Goal: Check status: Check status

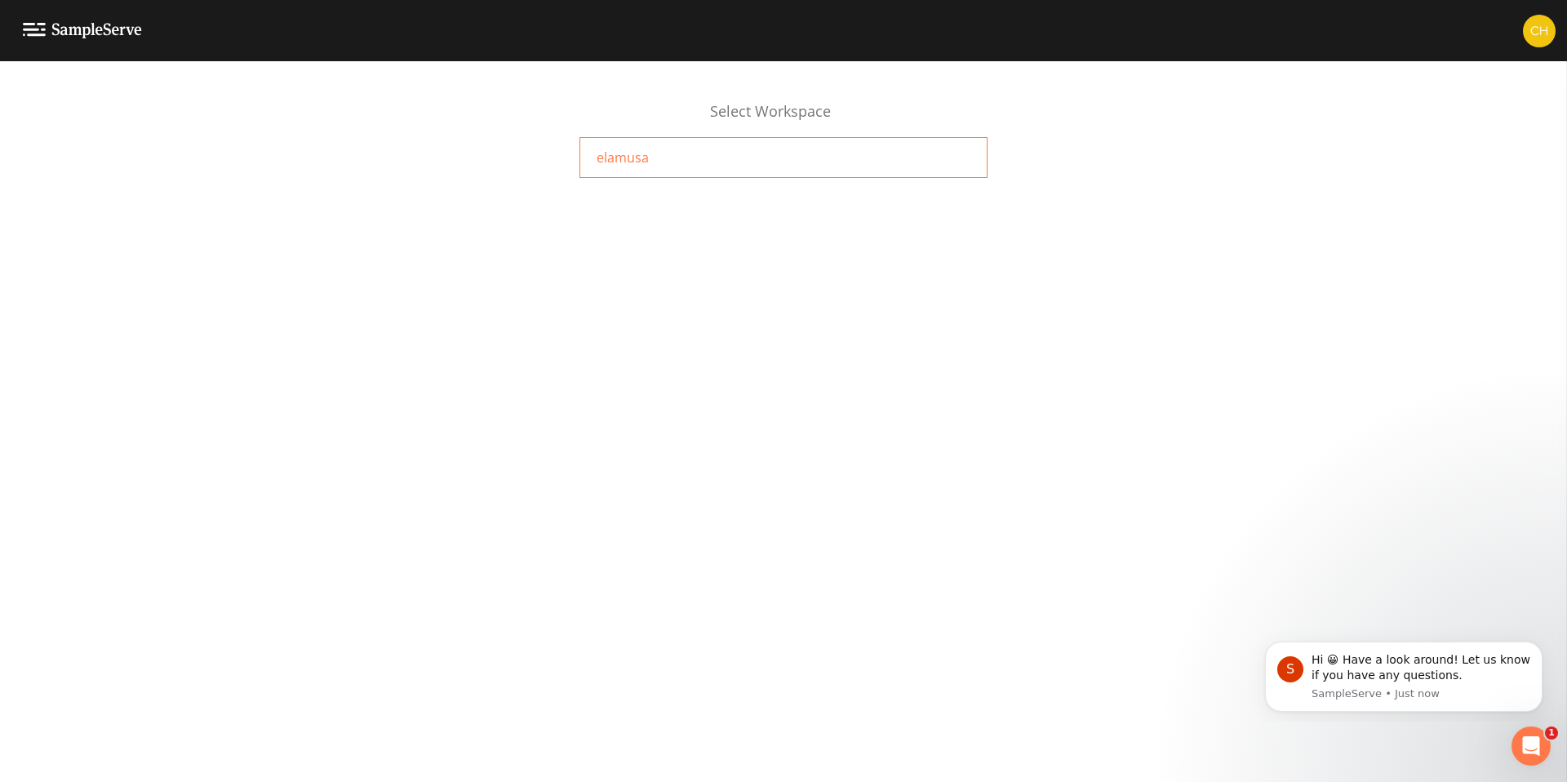
click at [619, 161] on span "elamusa" at bounding box center [622, 158] width 52 height 20
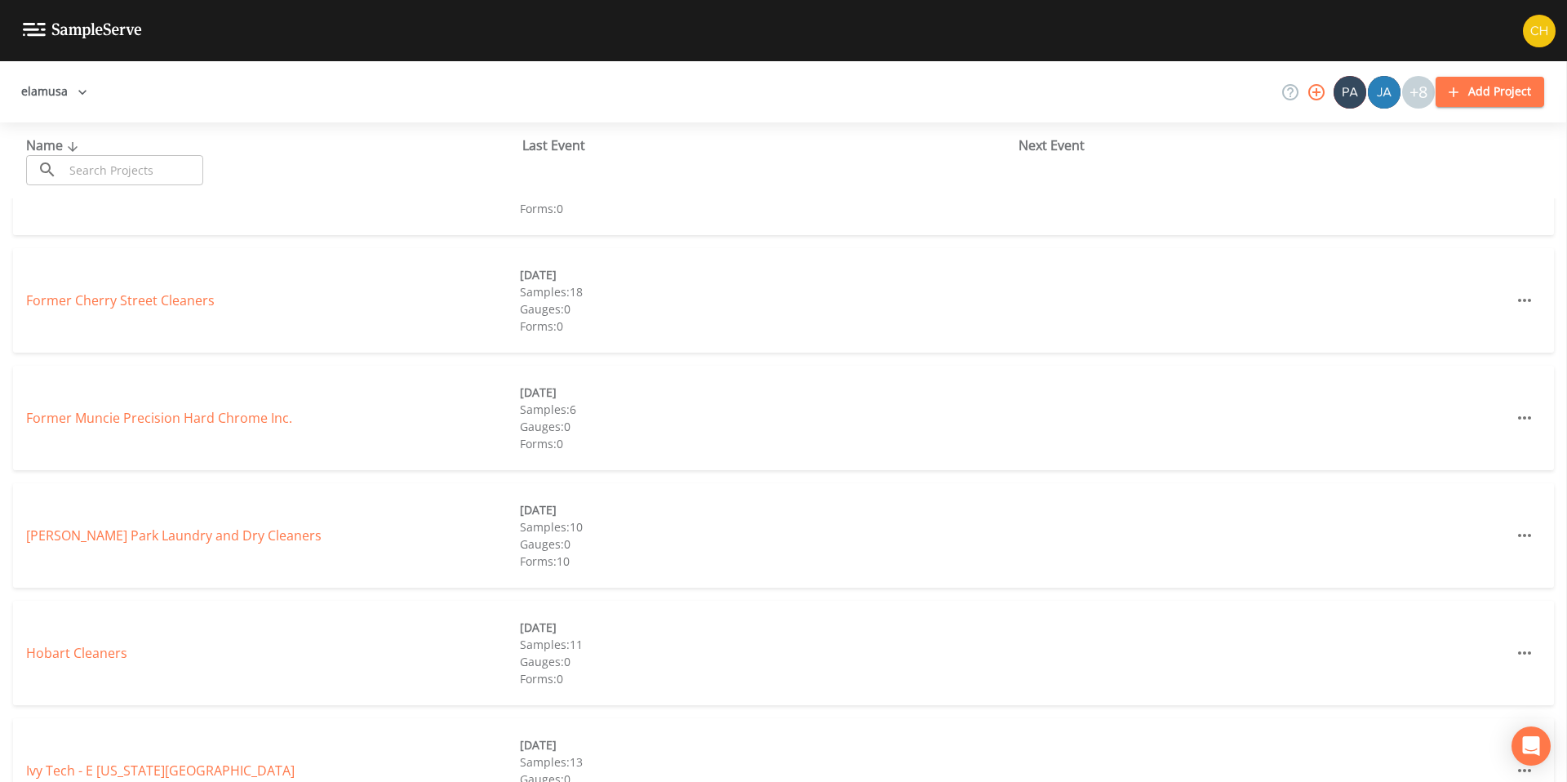
scroll to position [422, 0]
click at [139, 536] on link "[PERSON_NAME] Park Laundry and Dry Cleaners" at bounding box center [173, 534] width 295 height 18
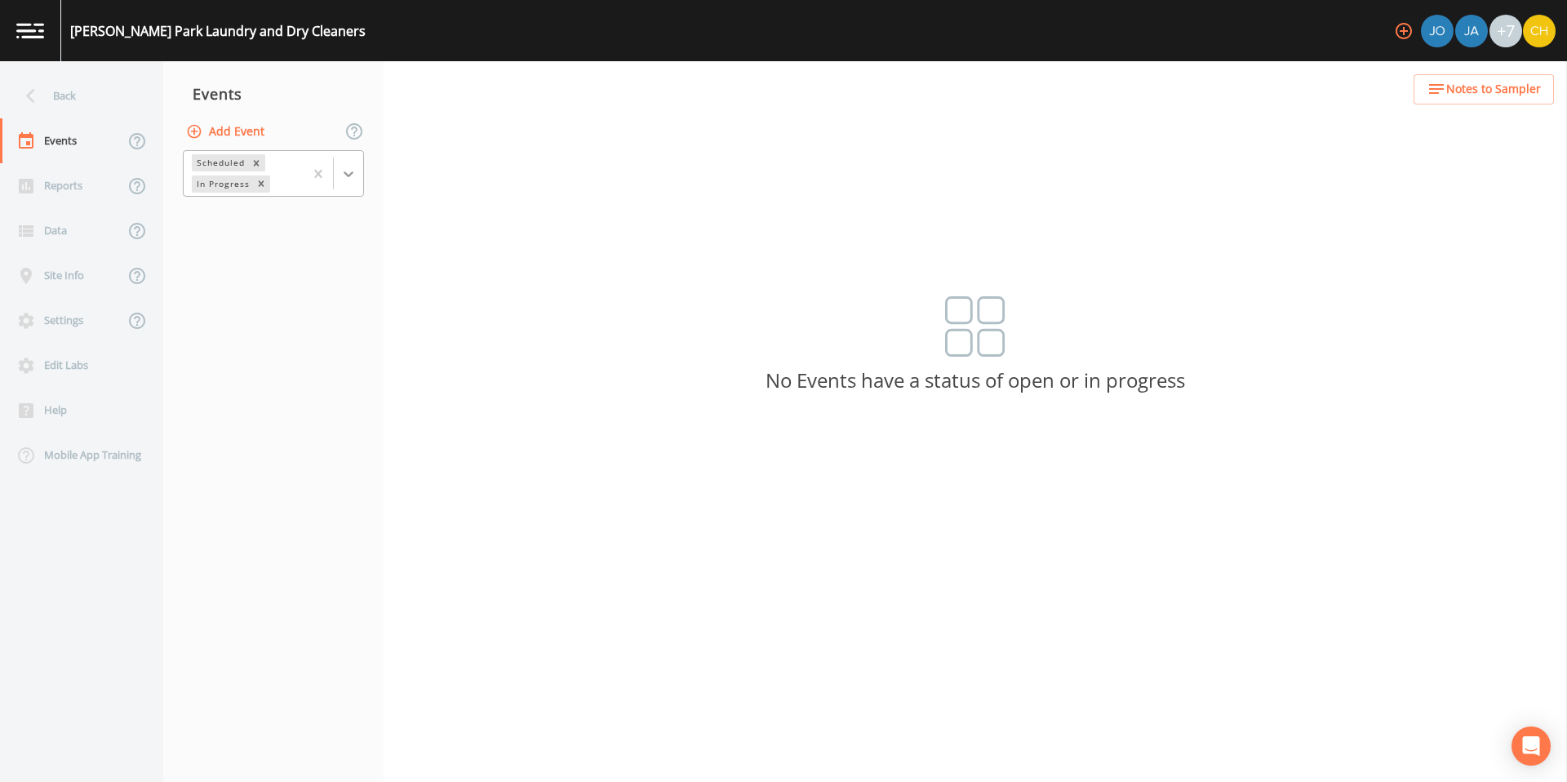
click at [340, 184] on div at bounding box center [348, 173] width 29 height 29
click at [285, 223] on div "Completed" at bounding box center [273, 220] width 181 height 28
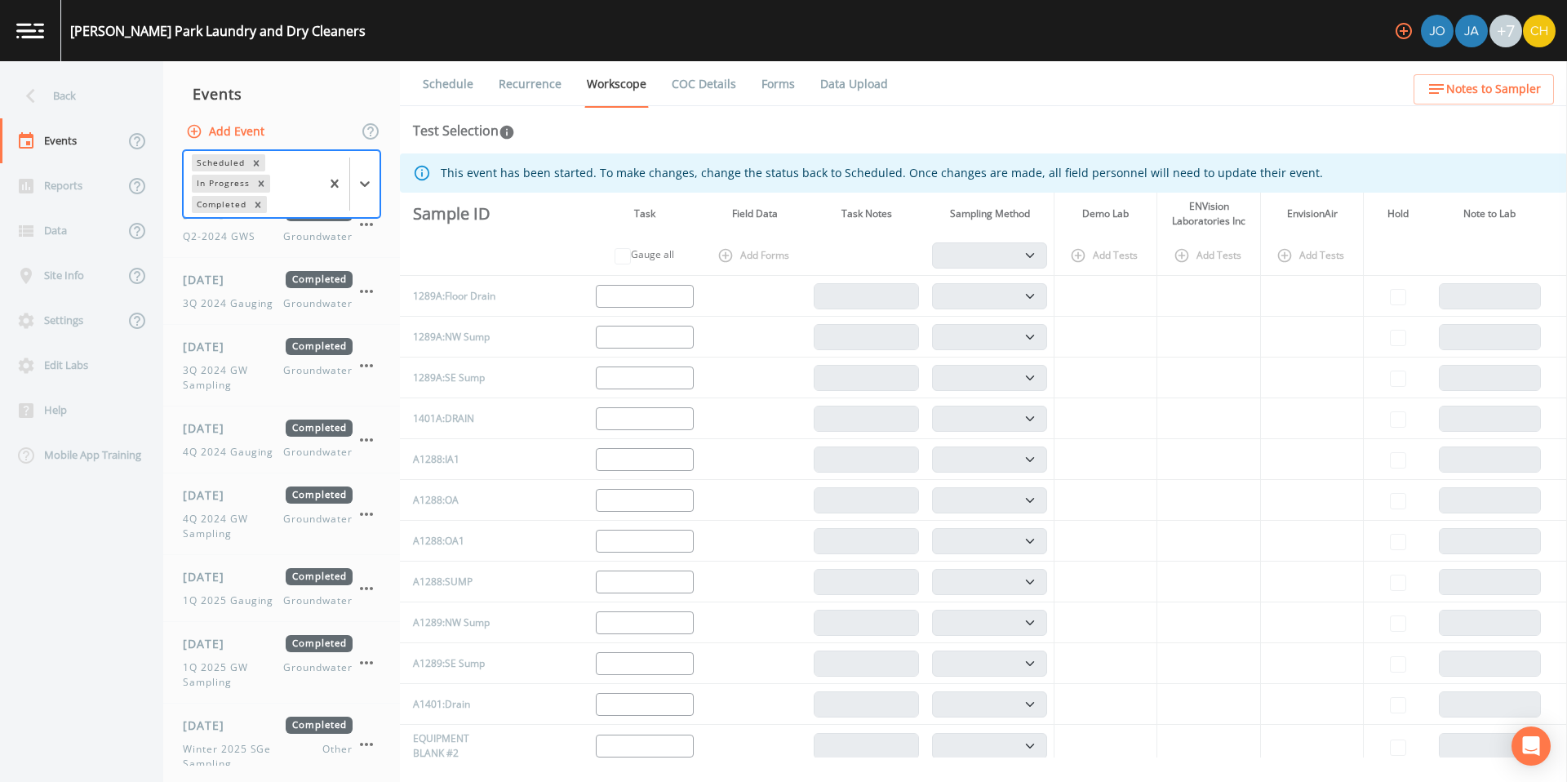
scroll to position [936, 0]
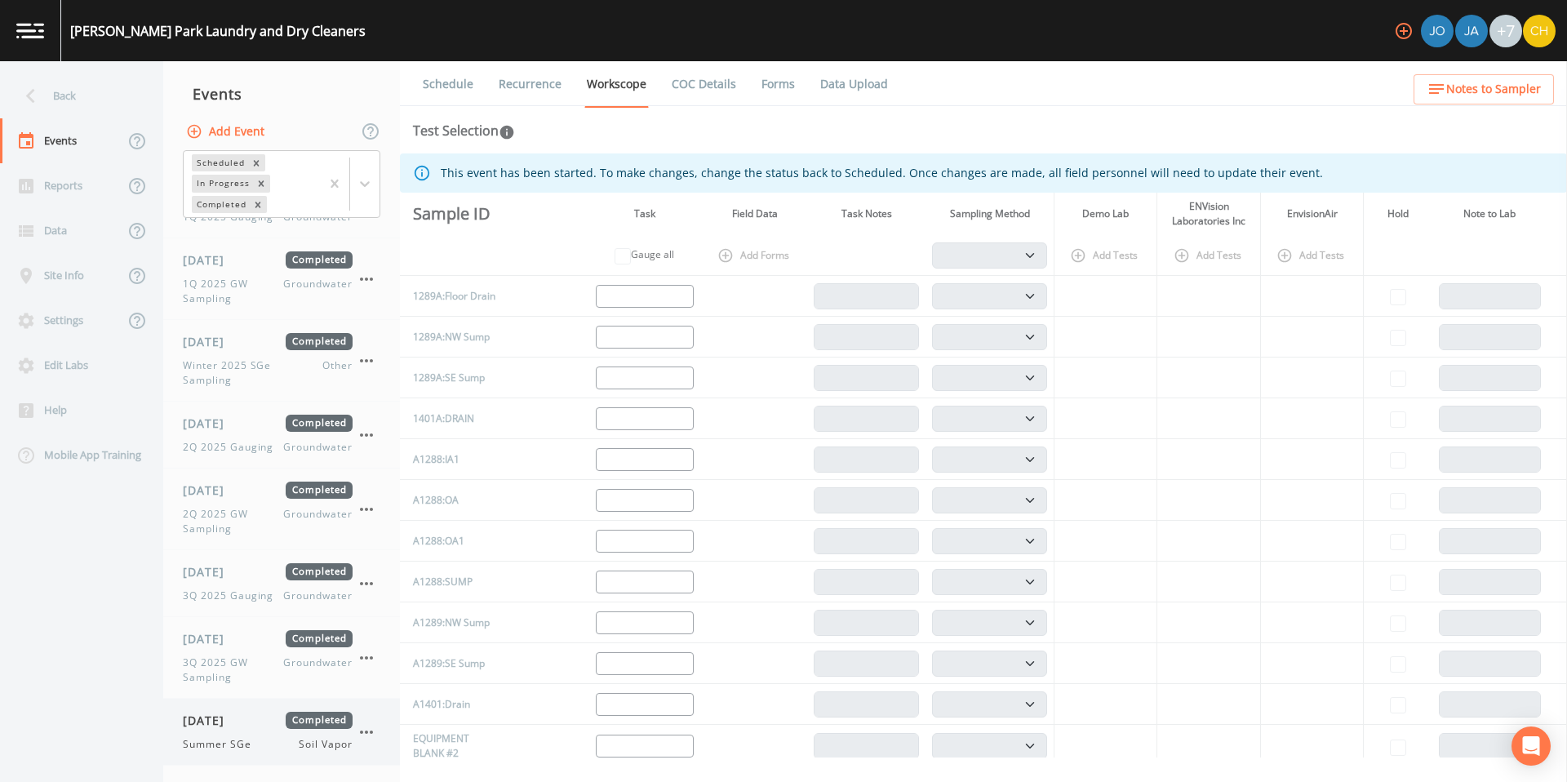
click at [223, 716] on span "[DATE]" at bounding box center [209, 719] width 53 height 17
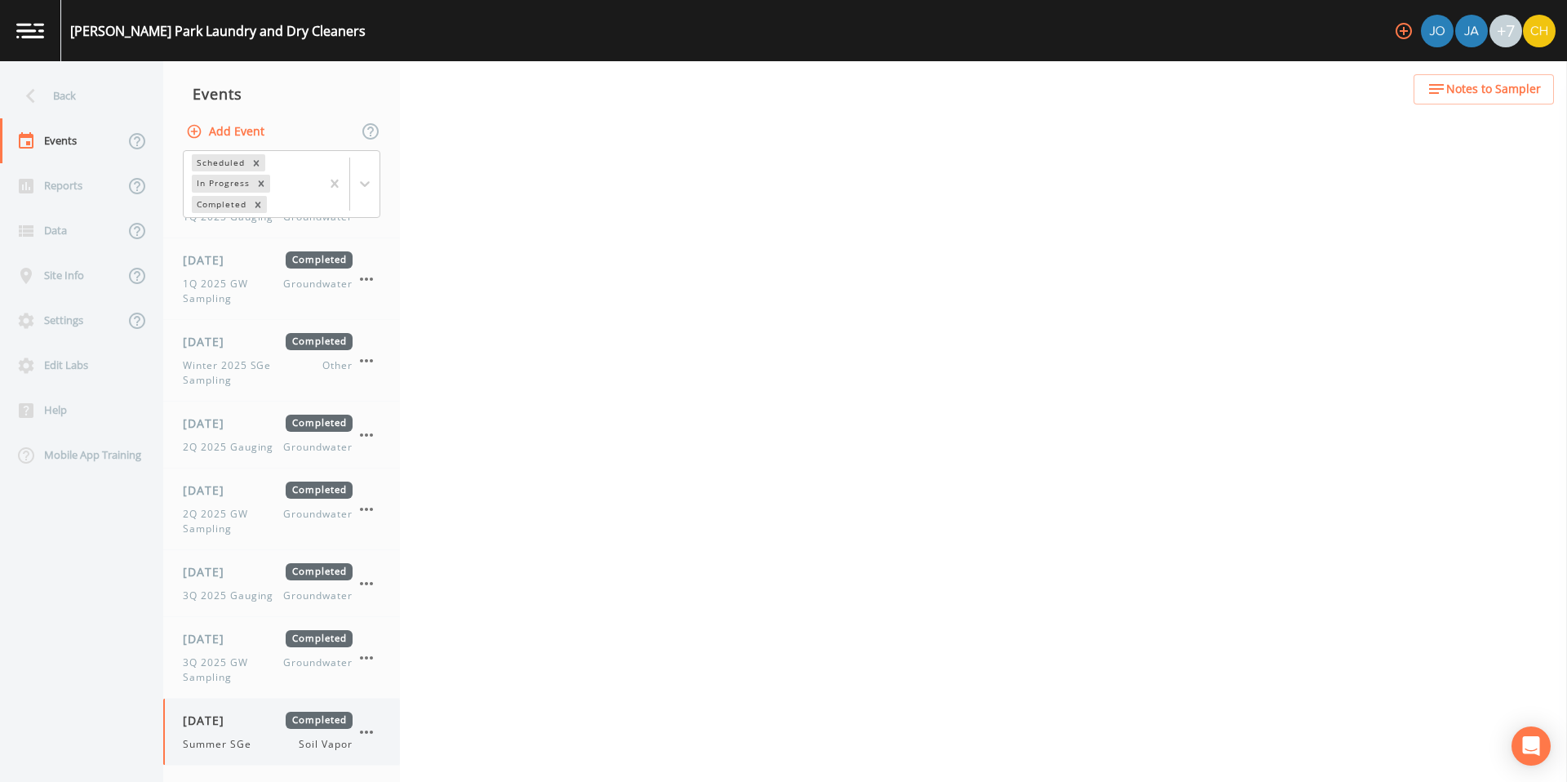
select select "c5bfc0a2-8365-4ab6-a941-dacac289f9c5"
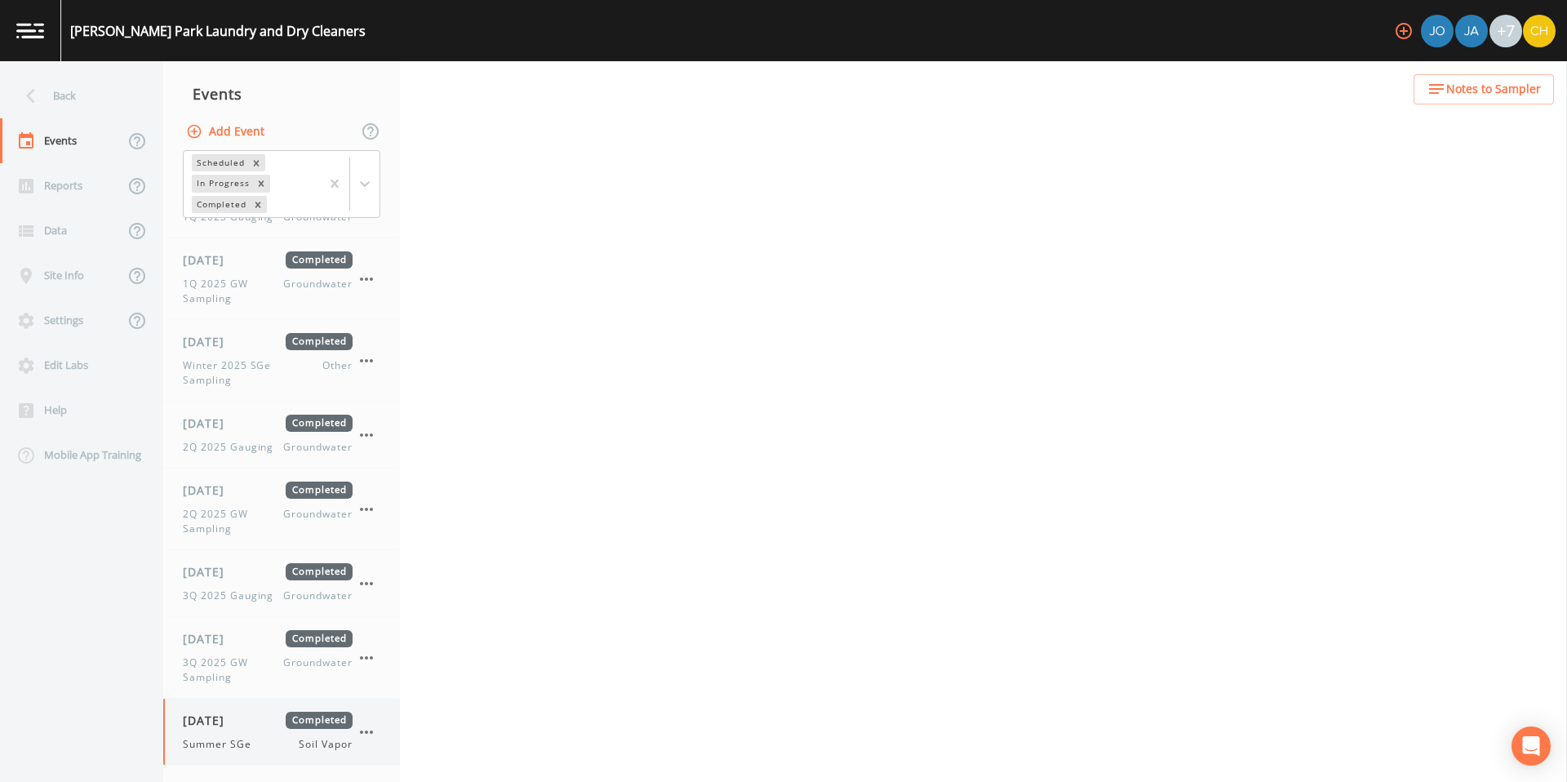
select select "c5bfc0a2-8365-4ab6-a941-dacac289f9c5"
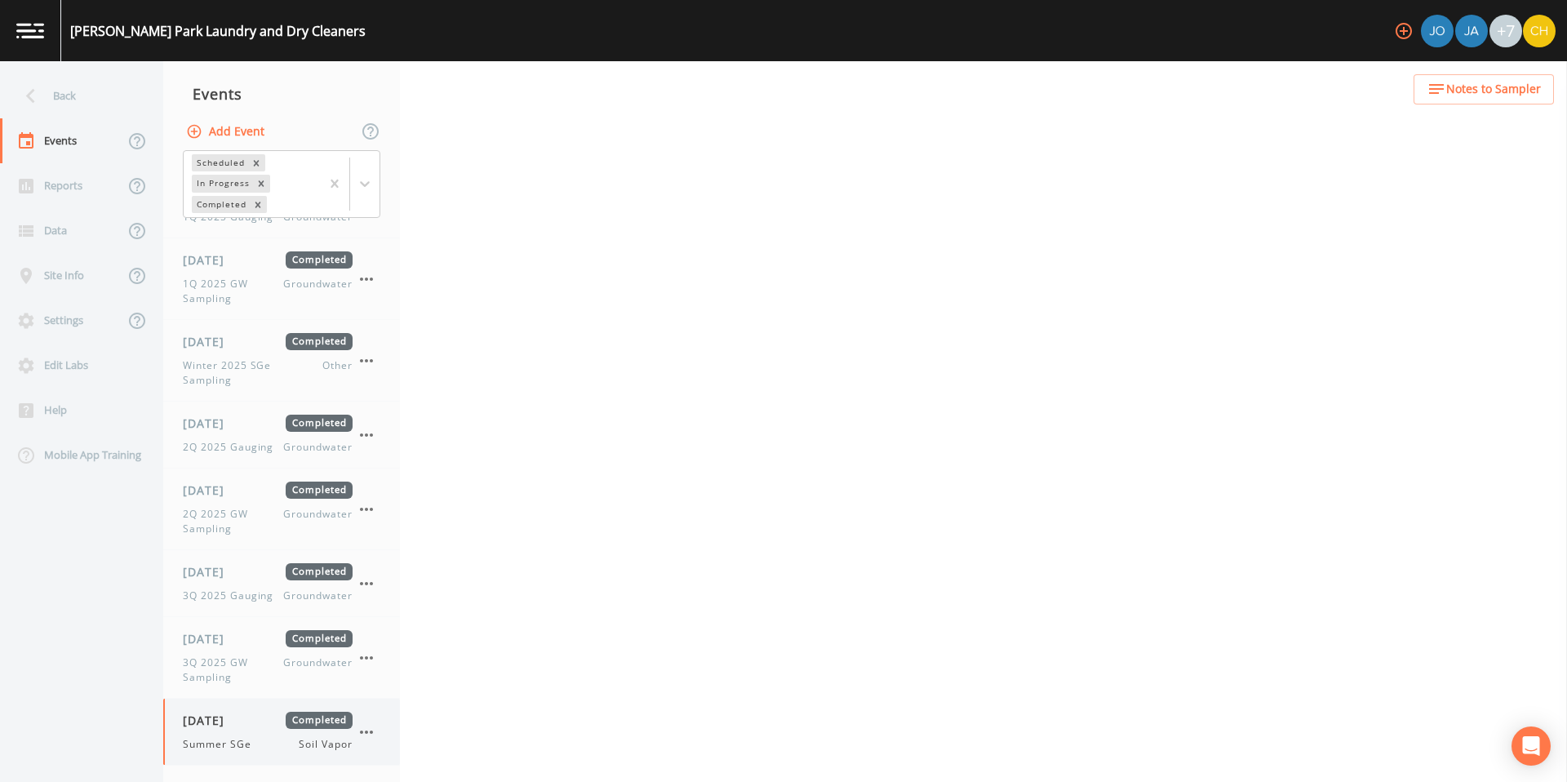
select select "c5bfc0a2-8365-4ab6-a941-dacac289f9c5"
select select "870c3ab3-48ff-4d8c-b307-25957cf3be88"
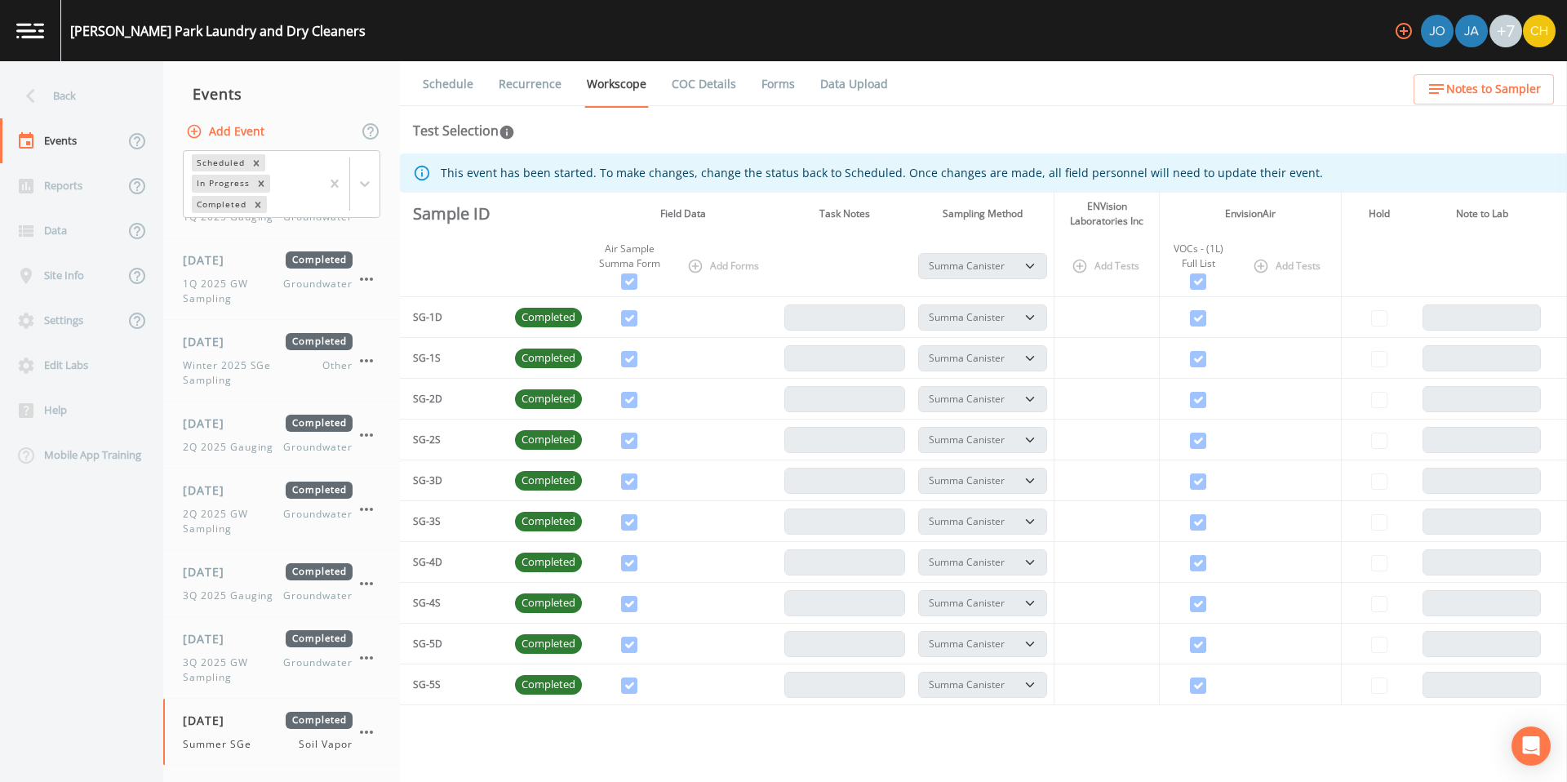
click at [765, 88] on link "Forms" at bounding box center [778, 84] width 38 height 46
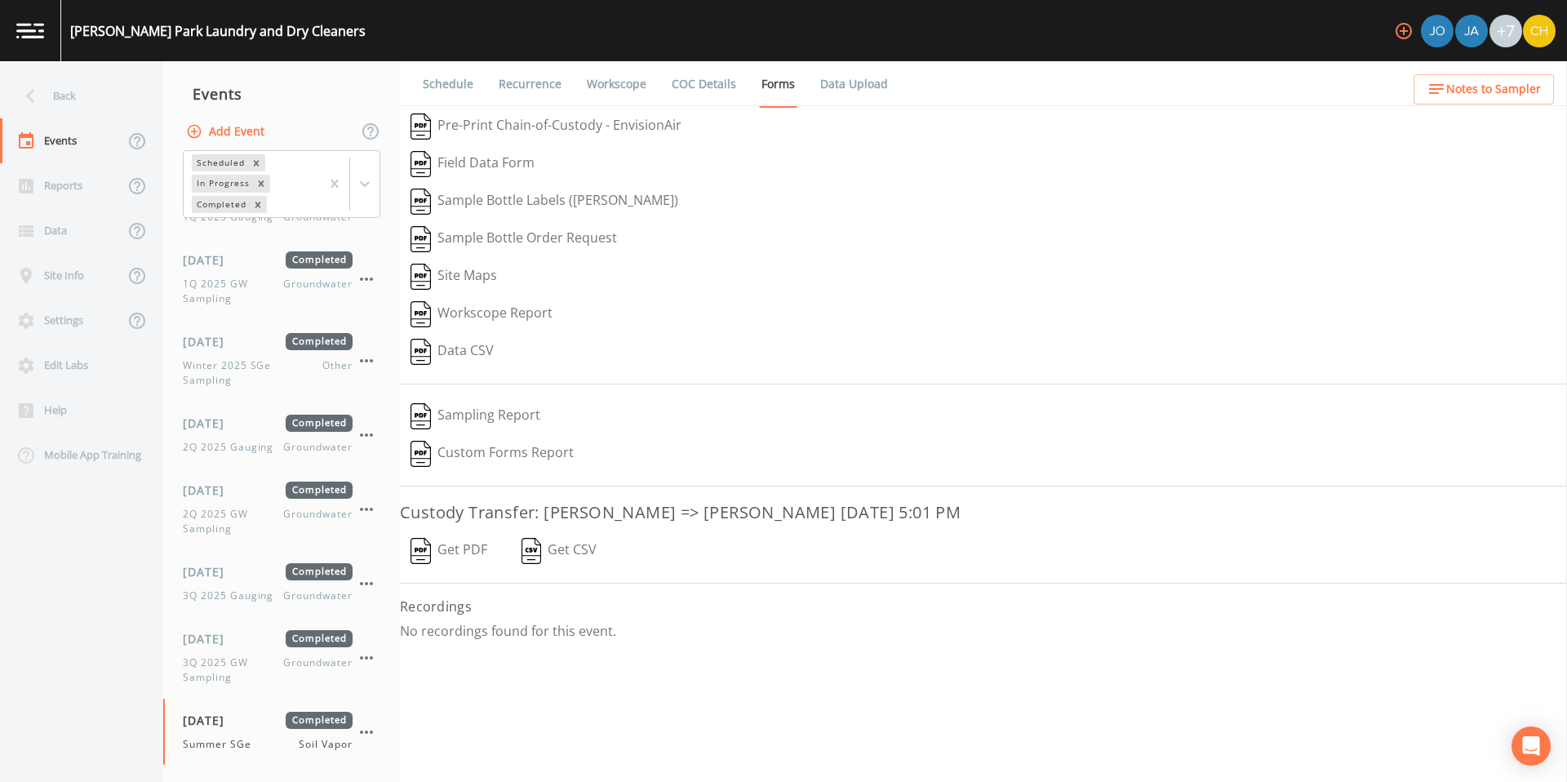
click at [500, 423] on button "Sampling Report" at bounding box center [475, 416] width 151 height 38
click at [605, 81] on link "Workscope" at bounding box center [616, 84] width 64 height 46
select select "c5bfc0a2-8365-4ab6-a941-dacac289f9c5"
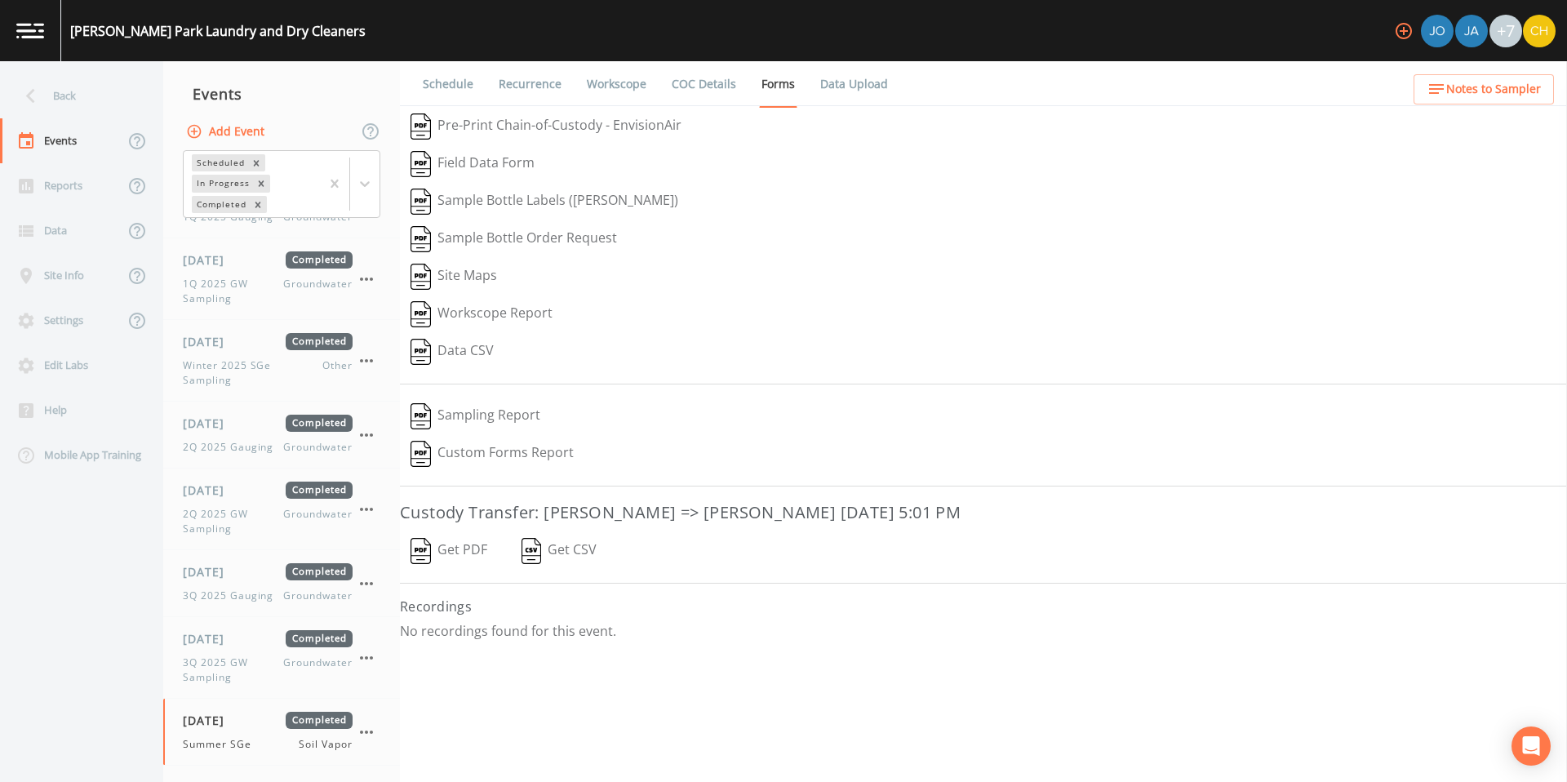
select select "c5bfc0a2-8365-4ab6-a941-dacac289f9c5"
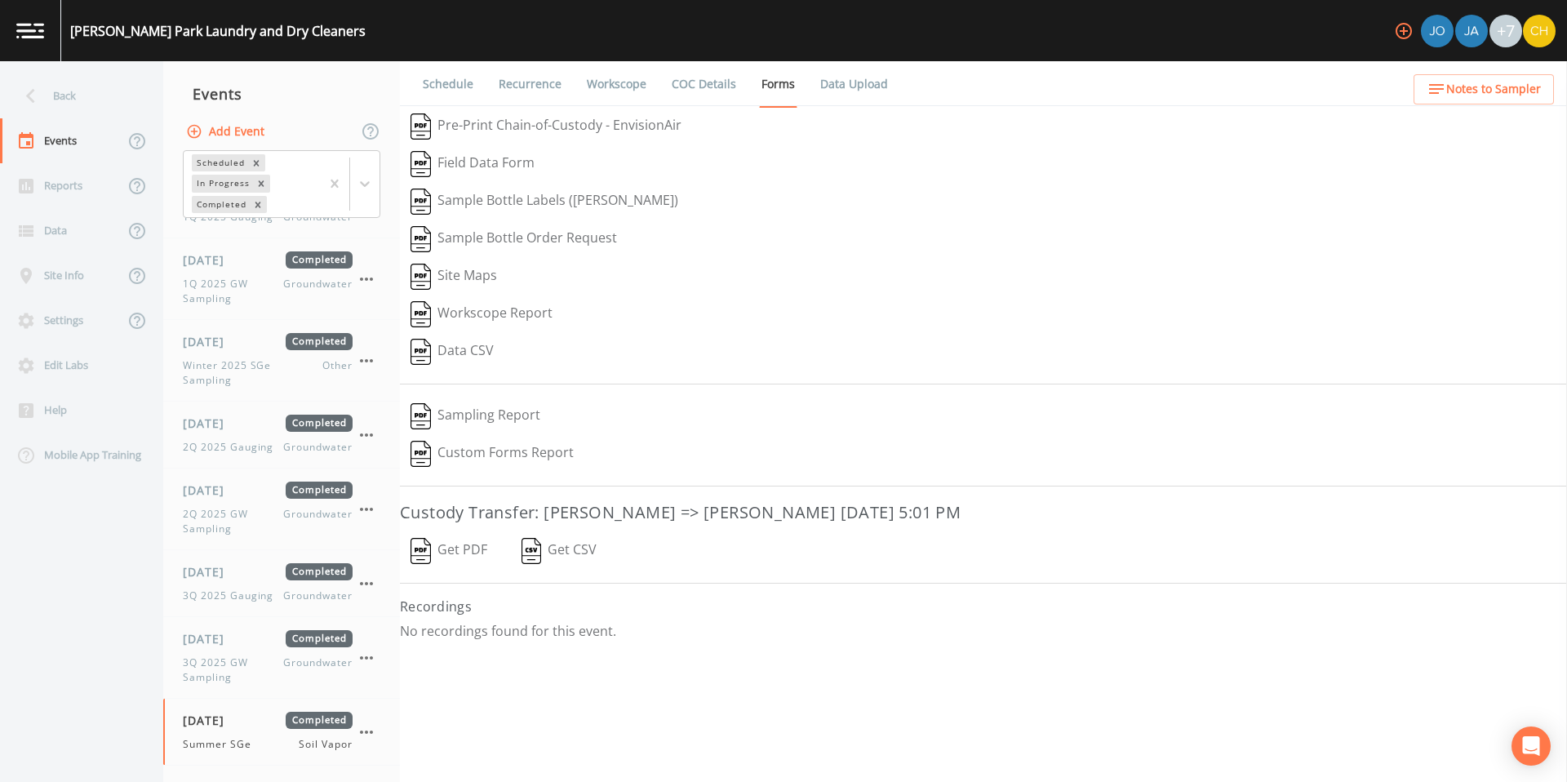
select select "c5bfc0a2-8365-4ab6-a941-dacac289f9c5"
select select "870c3ab3-48ff-4d8c-b307-25957cf3be88"
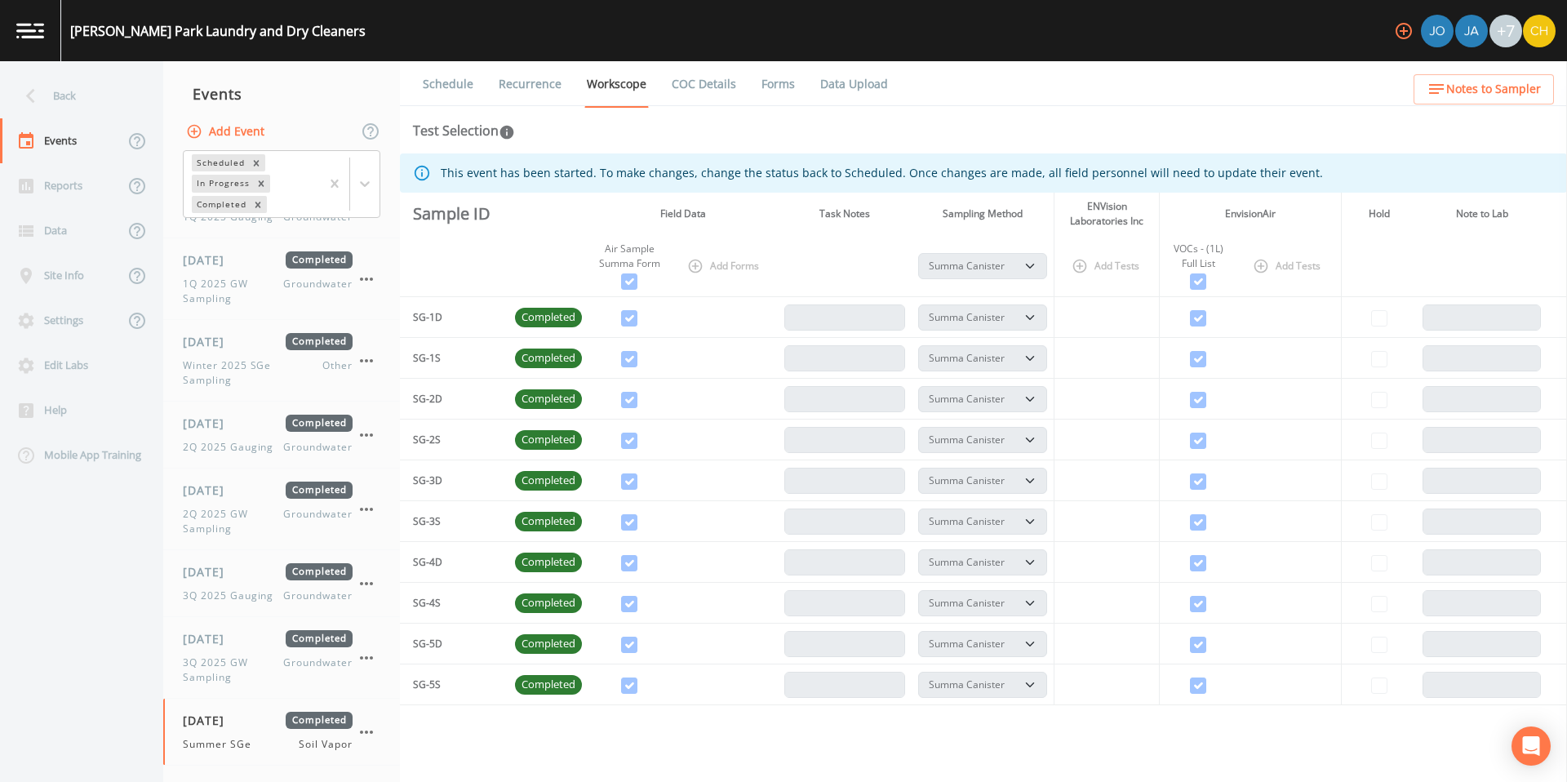
scroll to position [936, 0]
